Goal: Transaction & Acquisition: Book appointment/travel/reservation

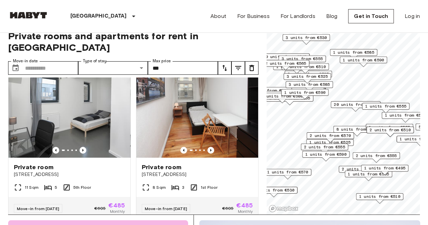
scroll to position [7, 0]
click at [79, 147] on icon "Previous image" at bounding box center [82, 150] width 7 height 7
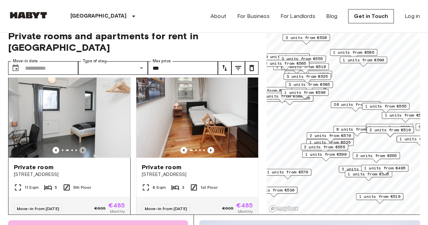
click at [79, 147] on icon "Previous image" at bounding box center [82, 150] width 7 height 7
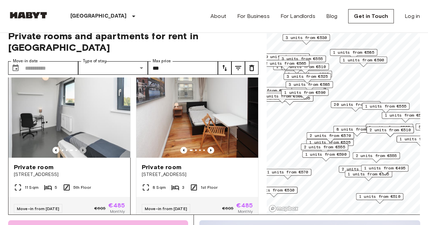
click at [79, 147] on icon "Previous image" at bounding box center [82, 150] width 7 height 7
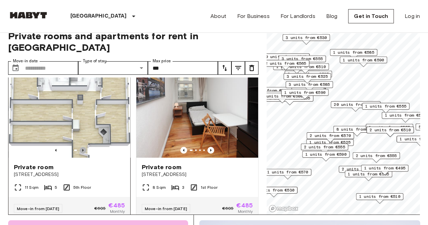
click at [79, 147] on icon "Previous image" at bounding box center [82, 150] width 7 height 7
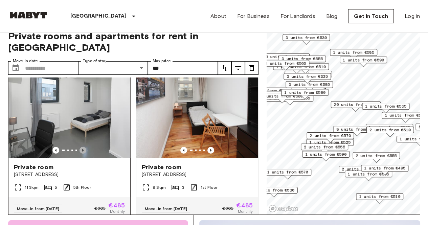
click at [79, 147] on icon "Previous image" at bounding box center [82, 150] width 7 height 7
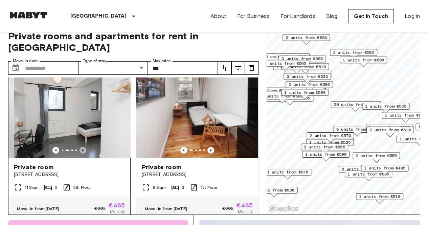
click at [79, 147] on icon "Previous image" at bounding box center [82, 150] width 7 height 7
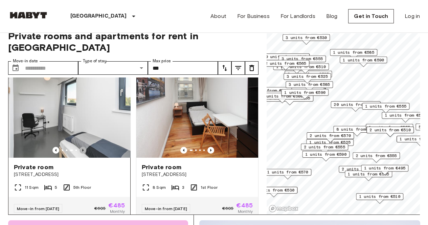
click at [79, 147] on icon "Previous image" at bounding box center [82, 150] width 7 height 7
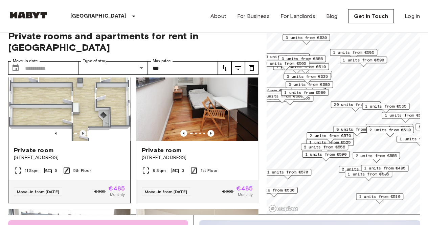
scroll to position [28, 0]
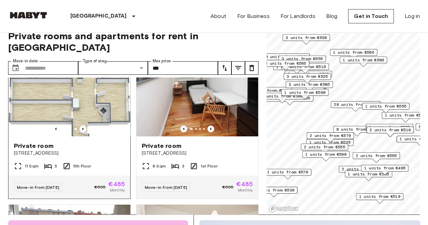
click at [31, 142] on span "Private room" at bounding box center [34, 146] width 40 height 8
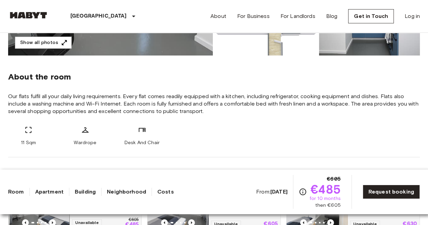
scroll to position [137, 0]
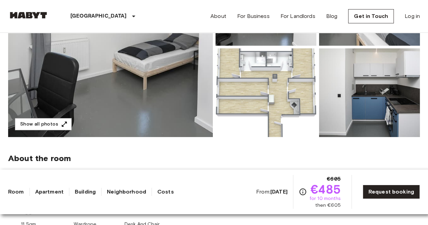
click at [365, 106] on img at bounding box center [369, 92] width 101 height 89
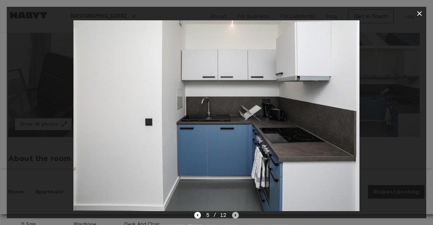
click at [236, 214] on icon "Next image" at bounding box center [235, 215] width 7 height 7
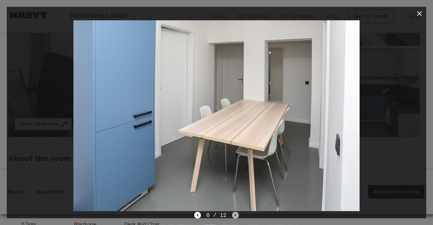
click at [236, 214] on icon "Next image" at bounding box center [235, 215] width 7 height 7
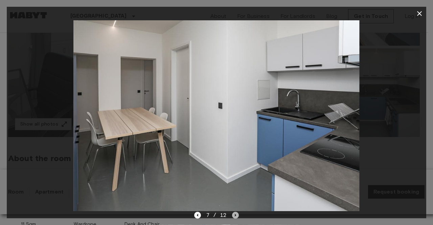
click at [236, 214] on icon "Next image" at bounding box center [235, 215] width 7 height 7
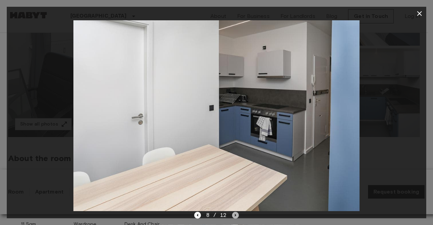
click at [236, 214] on icon "Next image" at bounding box center [235, 215] width 7 height 7
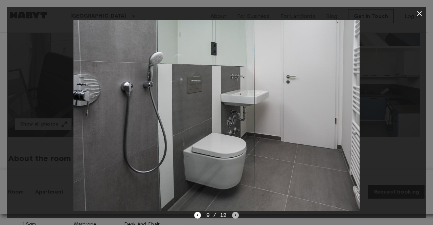
click at [236, 214] on icon "Next image" at bounding box center [235, 215] width 7 height 7
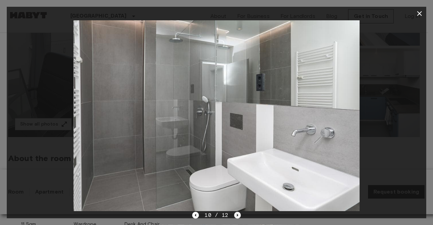
click at [236, 214] on icon "Next image" at bounding box center [237, 215] width 7 height 7
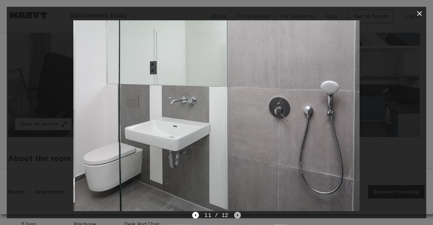
click at [236, 214] on icon "Next image" at bounding box center [237, 215] width 7 height 7
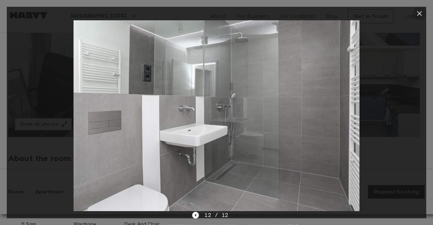
click at [420, 15] on icon "button" at bounding box center [419, 13] width 8 height 8
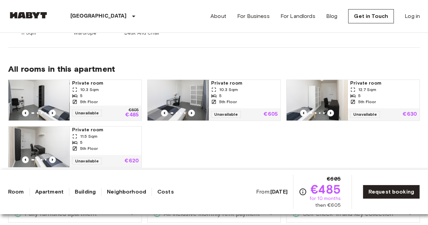
scroll to position [329, 0]
click at [86, 95] on div "5" at bounding box center [105, 95] width 67 height 6
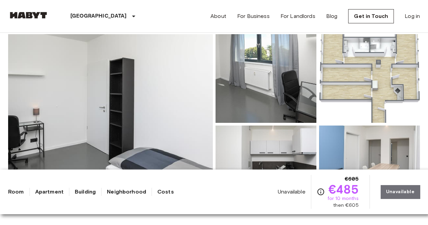
scroll to position [49, 0]
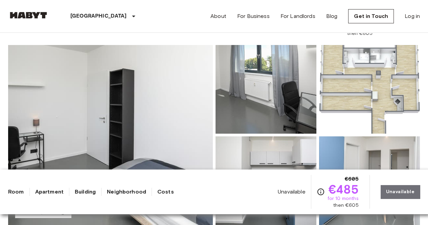
click at [178, 111] on img at bounding box center [110, 135] width 205 height 180
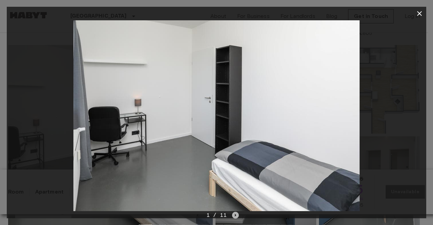
click at [234, 215] on icon "Next image" at bounding box center [235, 215] width 7 height 7
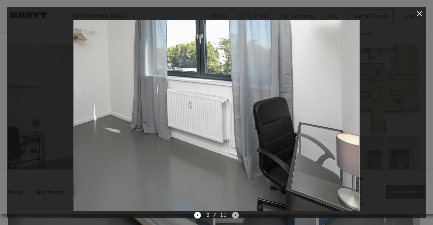
click at [234, 215] on icon "Next image" at bounding box center [235, 215] width 7 height 7
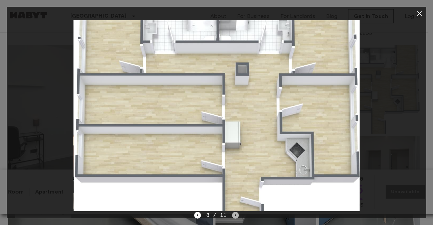
click at [234, 215] on icon "Next image" at bounding box center [235, 215] width 7 height 7
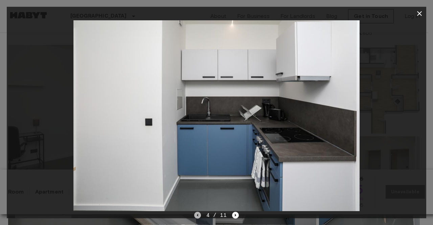
click at [200, 215] on icon "Previous image" at bounding box center [197, 215] width 7 height 7
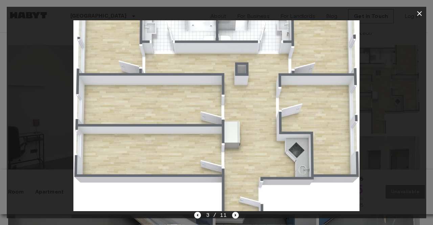
click at [235, 214] on icon "Next image" at bounding box center [235, 215] width 7 height 7
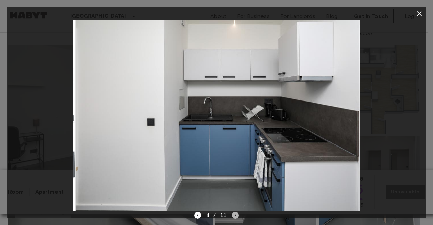
click at [235, 214] on icon "Next image" at bounding box center [235, 215] width 7 height 7
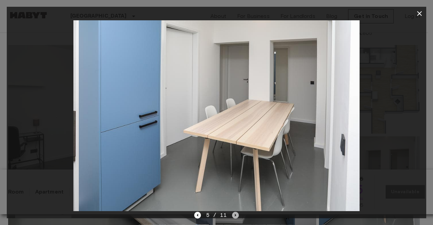
click at [235, 214] on icon "Next image" at bounding box center [235, 215] width 7 height 7
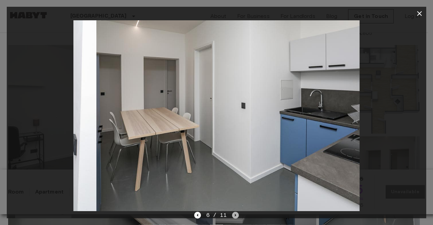
click at [235, 214] on icon "Next image" at bounding box center [235, 215] width 7 height 7
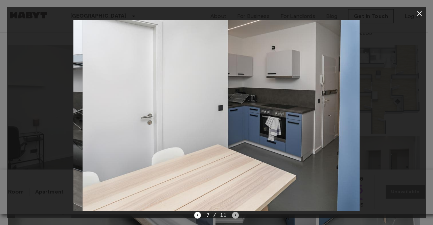
click at [235, 214] on icon "Next image" at bounding box center [235, 215] width 7 height 7
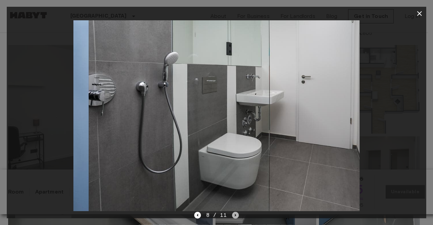
click at [235, 214] on icon "Next image" at bounding box center [235, 215] width 7 height 7
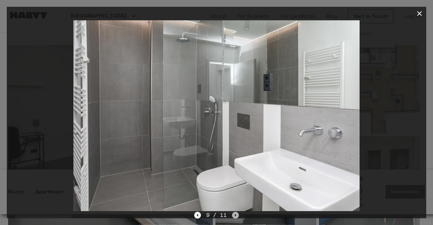
click at [235, 214] on icon "Next image" at bounding box center [235, 215] width 7 height 7
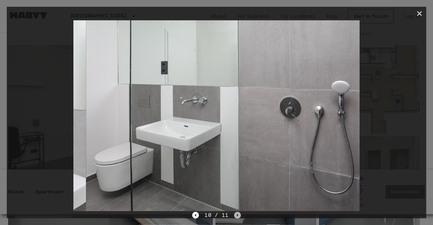
click at [235, 214] on icon "Next image" at bounding box center [237, 215] width 7 height 7
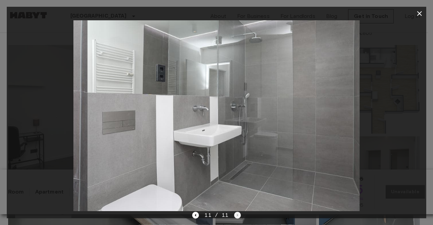
click at [235, 214] on div "11 / 11" at bounding box center [216, 215] width 48 height 8
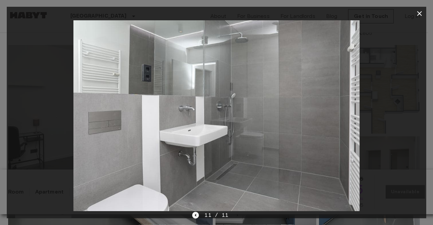
click at [198, 214] on icon "Previous image" at bounding box center [195, 215] width 7 height 7
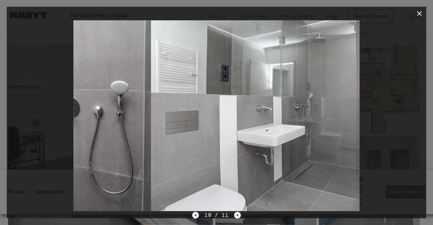
click at [198, 214] on icon "Previous image" at bounding box center [195, 215] width 7 height 7
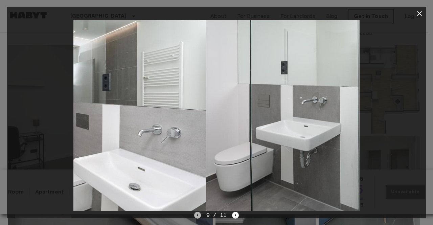
click at [198, 214] on icon "Previous image" at bounding box center [197, 215] width 1 height 3
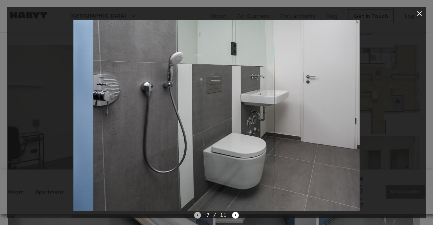
click at [198, 214] on icon "Previous image" at bounding box center [197, 215] width 1 height 3
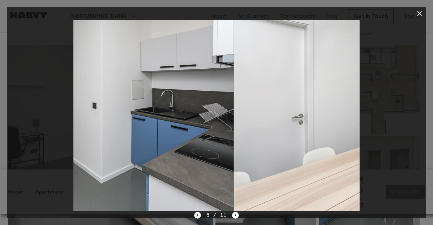
click at [198, 214] on icon "Previous image" at bounding box center [197, 215] width 1 height 3
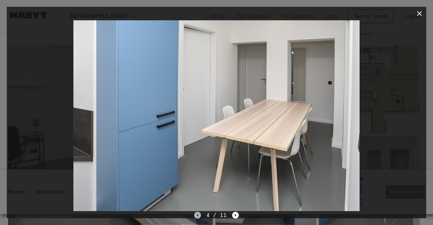
click at [198, 214] on icon "Previous image" at bounding box center [197, 215] width 1 height 3
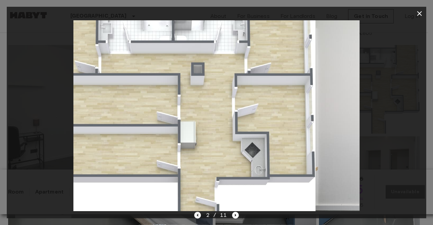
click at [198, 214] on icon "Previous image" at bounding box center [197, 215] width 1 height 3
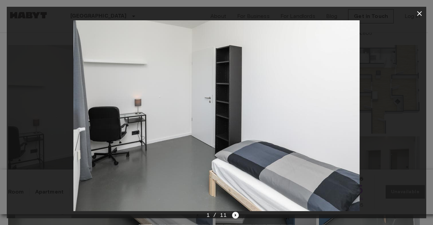
click at [232, 215] on icon "Next image" at bounding box center [235, 215] width 7 height 7
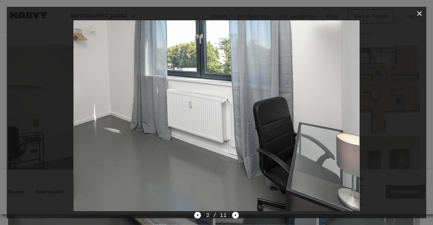
click at [235, 211] on div "2 / 11" at bounding box center [216, 215] width 45 height 8
click at [235, 214] on icon "Next image" at bounding box center [235, 215] width 1 height 3
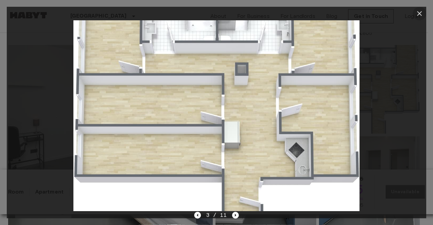
click at [416, 14] on icon "button" at bounding box center [419, 13] width 8 height 8
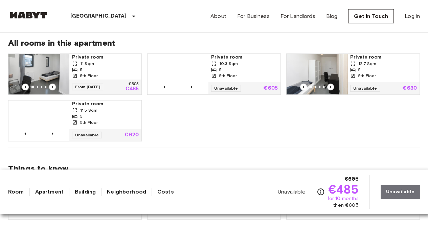
scroll to position [355, 0]
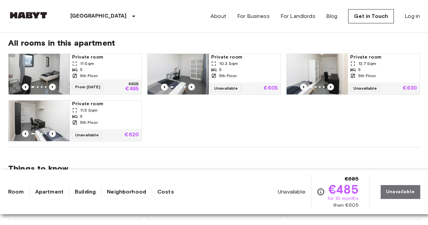
click at [119, 60] on span "Private room" at bounding box center [105, 57] width 67 height 7
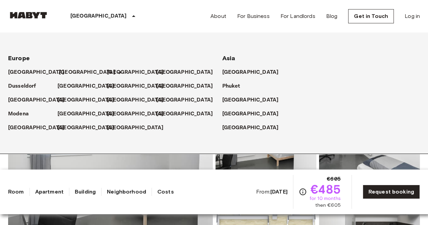
click at [65, 71] on p "[GEOGRAPHIC_DATA]" at bounding box center [87, 72] width 56 height 8
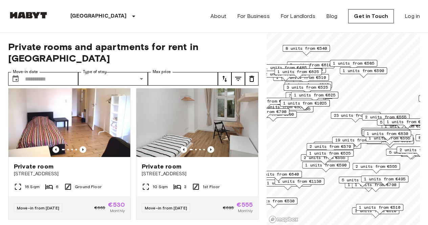
scroll to position [168, 0]
click at [83, 146] on icon "Previous image" at bounding box center [82, 149] width 7 height 7
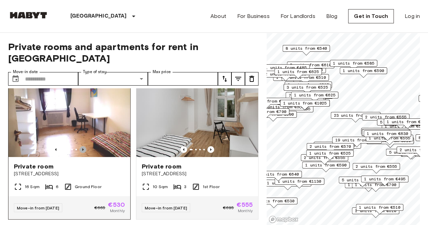
click at [83, 146] on icon "Previous image" at bounding box center [82, 149] width 7 height 7
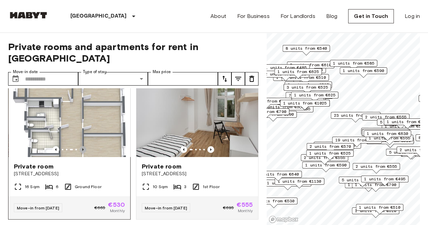
click at [83, 146] on icon "Previous image" at bounding box center [82, 149] width 7 height 7
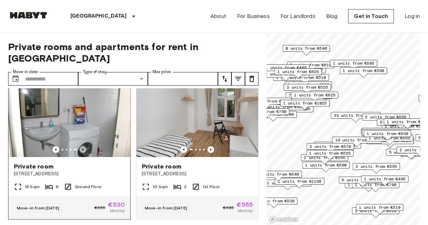
click at [83, 146] on icon "Previous image" at bounding box center [82, 149] width 7 height 7
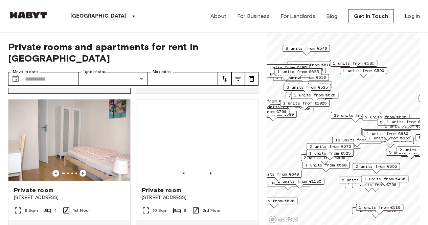
scroll to position [292, 0]
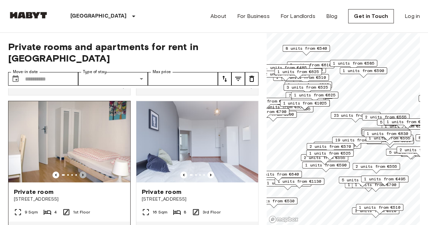
click at [79, 172] on icon "Previous image" at bounding box center [82, 175] width 7 height 7
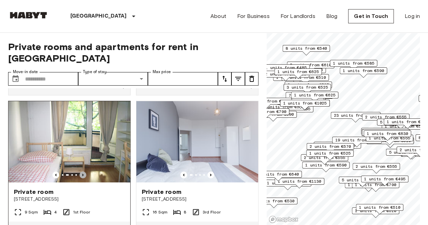
click at [79, 172] on icon "Previous image" at bounding box center [82, 175] width 7 height 7
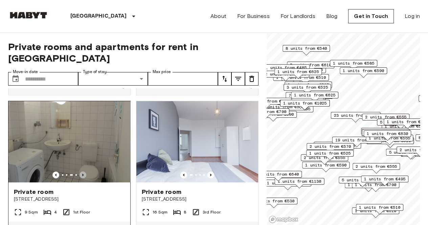
click at [79, 172] on icon "Previous image" at bounding box center [82, 175] width 7 height 7
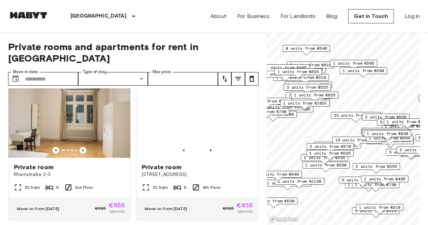
scroll to position [616, 0]
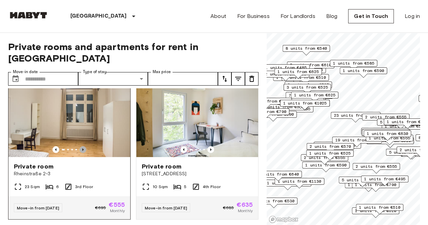
click at [80, 150] on icon "Previous image" at bounding box center [82, 149] width 7 height 7
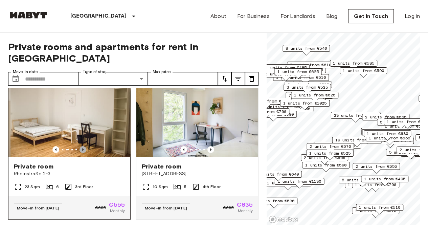
click at [80, 150] on icon "Previous image" at bounding box center [82, 149] width 7 height 7
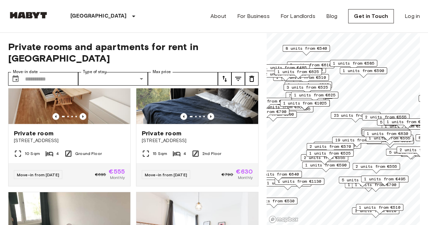
scroll to position [1547, 0]
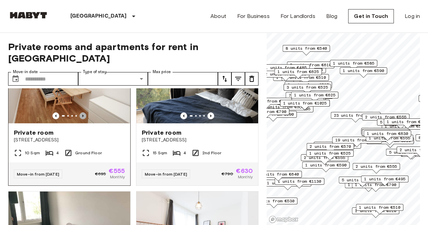
click at [82, 119] on icon "Previous image" at bounding box center [82, 115] width 7 height 7
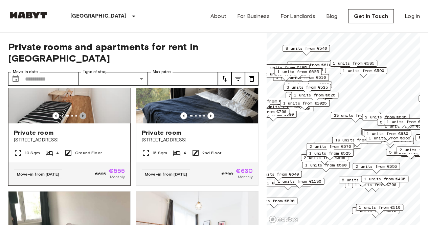
click at [82, 119] on icon "Previous image" at bounding box center [82, 115] width 7 height 7
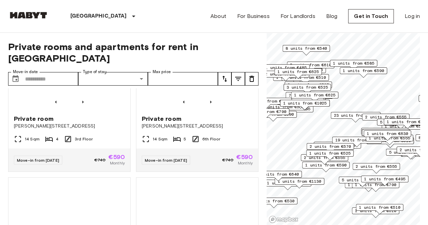
scroll to position [1861, 0]
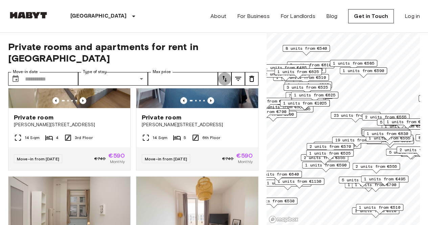
click at [224, 76] on icon "tune" at bounding box center [224, 79] width 5 height 6
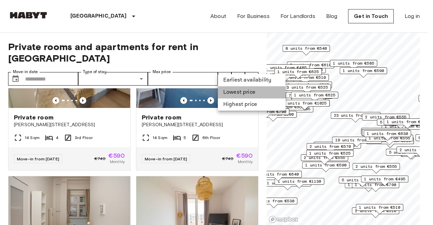
click at [234, 93] on li "Lowest price" at bounding box center [252, 92] width 68 height 12
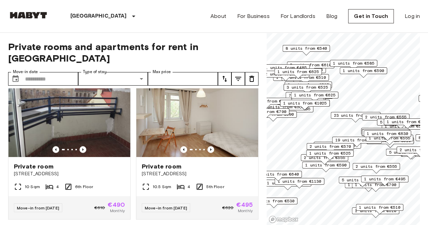
scroll to position [168, 0]
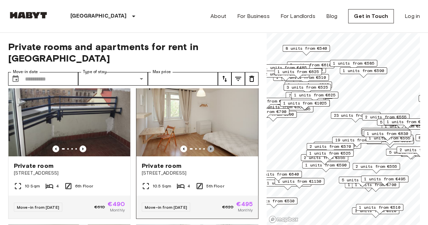
click at [208, 145] on icon "Previous image" at bounding box center [210, 148] width 7 height 7
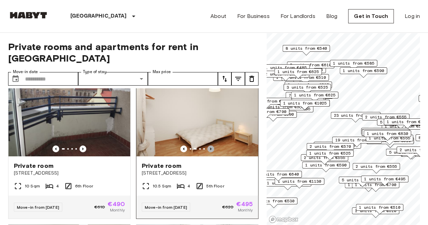
click at [208, 145] on icon "Previous image" at bounding box center [210, 148] width 7 height 7
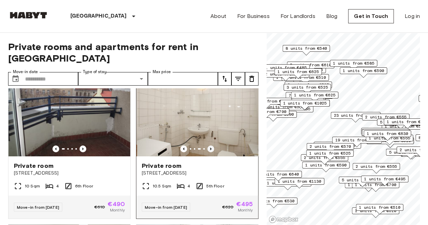
click at [208, 145] on icon "Previous image" at bounding box center [210, 148] width 7 height 7
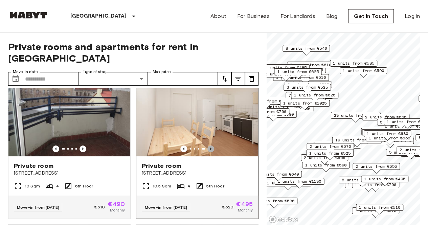
click at [208, 145] on icon "Previous image" at bounding box center [210, 148] width 7 height 7
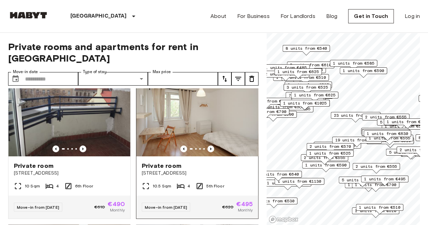
click at [218, 126] on img at bounding box center [197, 115] width 122 height 81
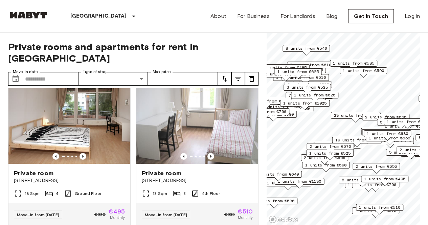
scroll to position [310, 0]
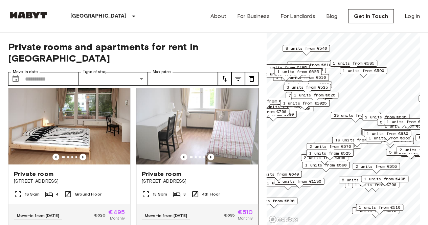
click at [227, 119] on img at bounding box center [197, 123] width 122 height 81
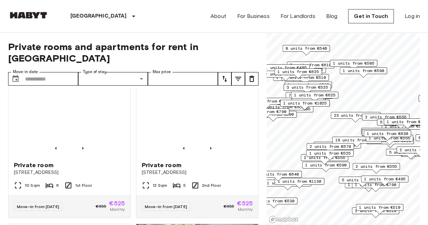
scroll to position [767, 0]
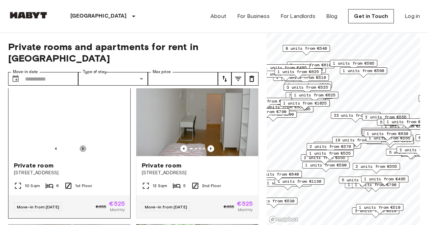
click at [82, 150] on icon "Previous image" at bounding box center [82, 148] width 1 height 3
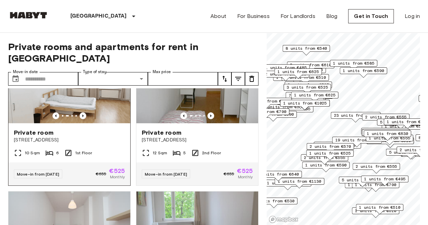
scroll to position [799, 0]
click at [99, 109] on img at bounding box center [69, 82] width 122 height 81
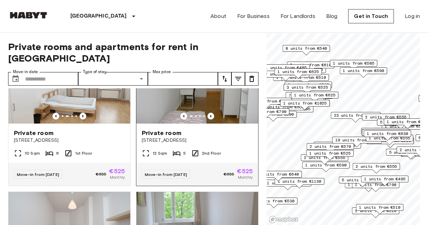
click at [180, 103] on img at bounding box center [197, 82] width 122 height 81
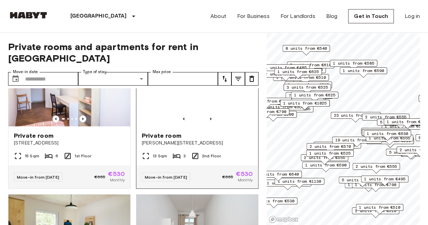
scroll to position [1377, 0]
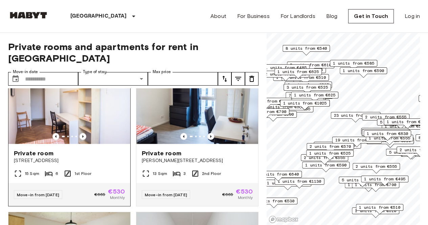
click at [103, 120] on img at bounding box center [69, 103] width 122 height 81
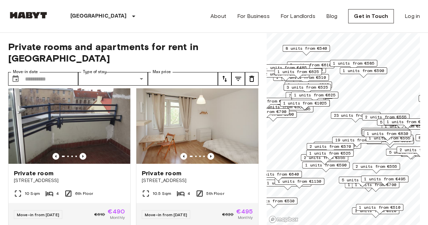
scroll to position [161, 0]
click at [80, 153] on icon "Previous image" at bounding box center [82, 156] width 7 height 7
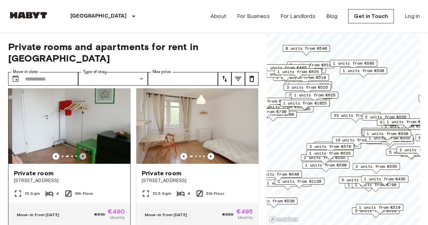
click at [80, 153] on icon "Previous image" at bounding box center [82, 156] width 7 height 7
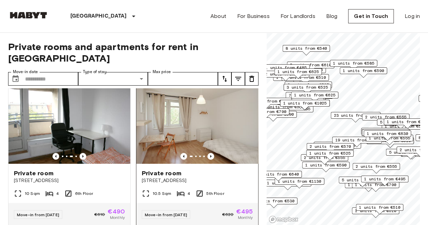
click at [219, 118] on img at bounding box center [197, 123] width 122 height 81
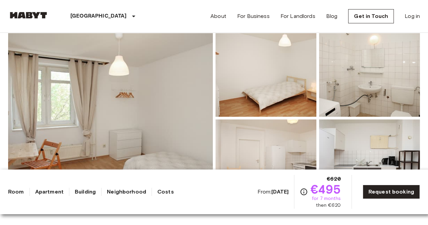
scroll to position [69, 0]
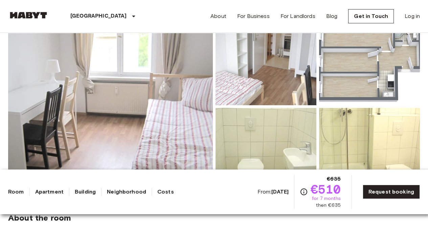
scroll to position [77, 0]
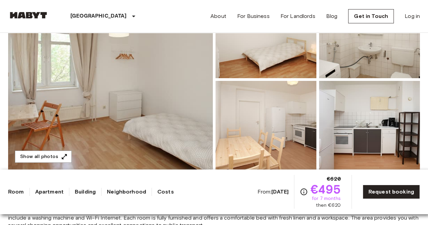
scroll to position [105, 0]
click at [147, 98] on img at bounding box center [110, 79] width 205 height 180
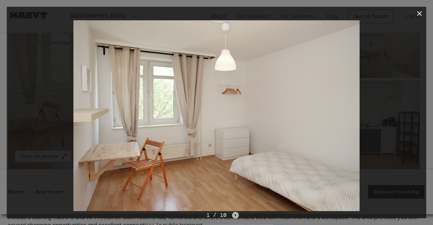
click at [233, 214] on icon "Next image" at bounding box center [235, 215] width 7 height 7
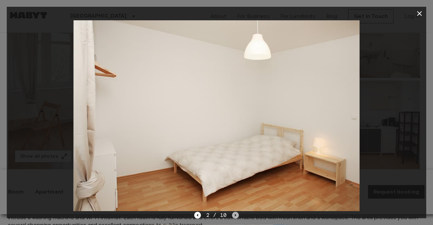
click at [233, 214] on icon "Next image" at bounding box center [235, 215] width 7 height 7
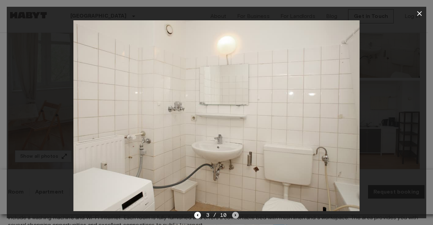
click at [233, 214] on icon "Next image" at bounding box center [235, 215] width 7 height 7
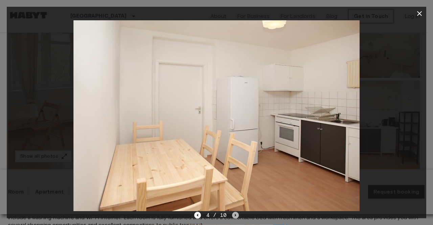
click at [233, 214] on icon "Next image" at bounding box center [235, 215] width 7 height 7
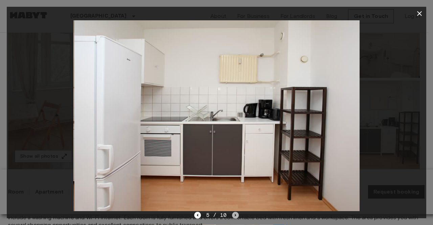
click at [233, 214] on icon "Next image" at bounding box center [235, 215] width 7 height 7
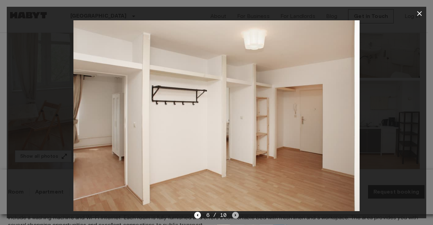
click at [233, 214] on icon "Next image" at bounding box center [235, 215] width 7 height 7
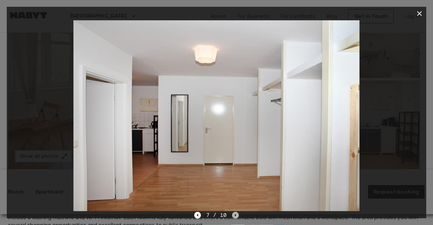
click at [233, 214] on icon "Next image" at bounding box center [235, 215] width 7 height 7
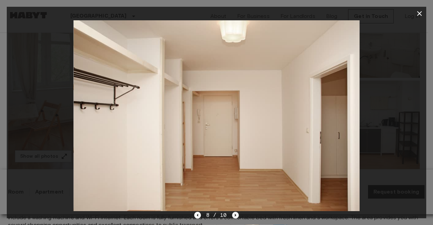
click at [233, 214] on icon "Next image" at bounding box center [235, 215] width 7 height 7
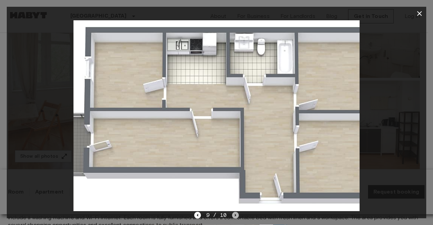
click at [233, 214] on icon "Next image" at bounding box center [235, 215] width 7 height 7
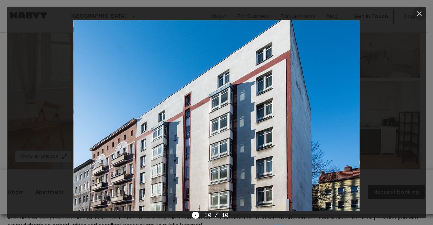
click at [420, 12] on icon "button" at bounding box center [419, 13] width 8 height 8
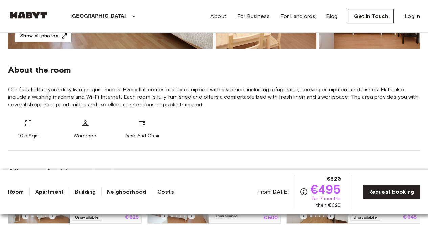
scroll to position [226, 0]
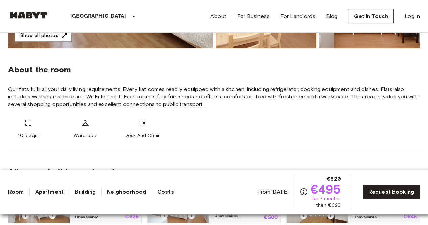
click at [42, 192] on link "Apartment" at bounding box center [49, 192] width 28 height 8
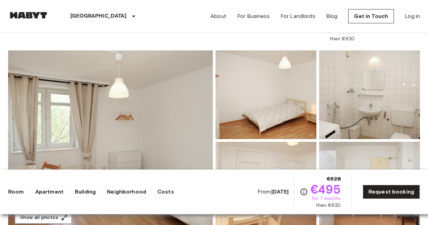
scroll to position [0, 0]
